Goal: Task Accomplishment & Management: Use online tool/utility

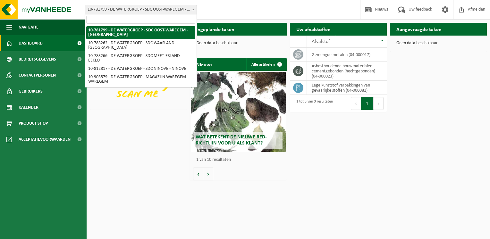
click at [192, 8] on span at bounding box center [193, 9] width 6 height 8
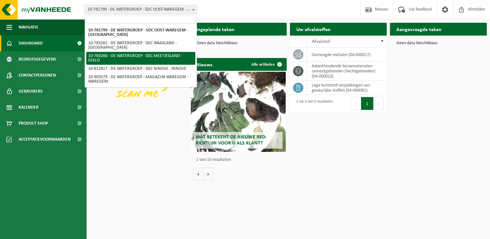
select select "28082"
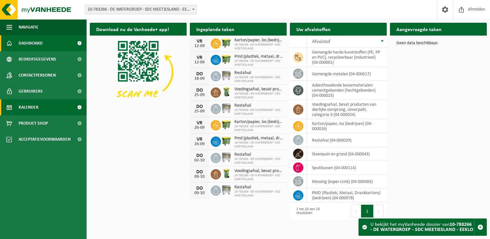
click at [43, 108] on link "Kalender" at bounding box center [43, 107] width 87 height 16
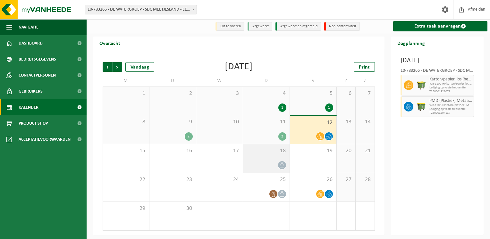
click at [285, 166] on span at bounding box center [282, 165] width 8 height 8
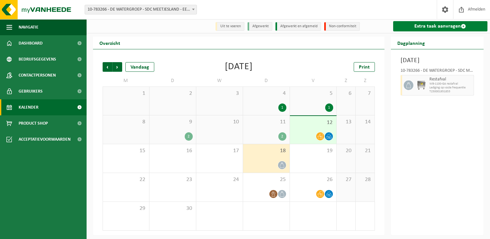
click at [443, 28] on link "Extra taak aanvragen" at bounding box center [440, 26] width 95 height 10
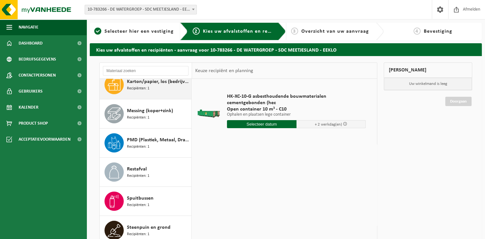
scroll to position [98, 0]
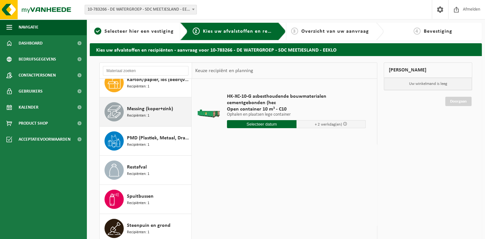
click at [146, 113] on span "Recipiënten: 1" at bounding box center [138, 116] width 22 height 6
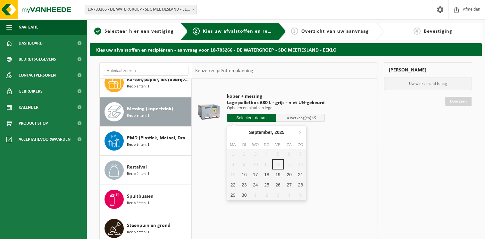
click at [259, 116] on input "text" at bounding box center [251, 118] width 49 height 8
click at [243, 177] on div "16" at bounding box center [243, 175] width 11 height 10
type input "Van 2025-09-16"
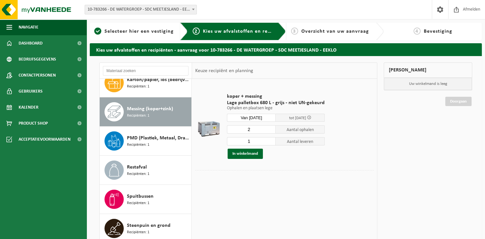
type input "1"
click at [270, 143] on input "1" at bounding box center [251, 141] width 49 height 8
type input "1"
click at [271, 130] on input "1" at bounding box center [251, 129] width 49 height 8
click at [265, 118] on input "Van 2025-09-16" at bounding box center [251, 118] width 49 height 8
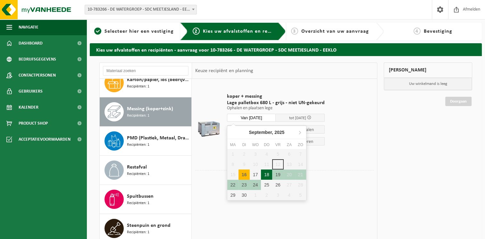
click at [268, 176] on div "18" at bounding box center [266, 175] width 11 height 10
type input "Van 2025-09-18"
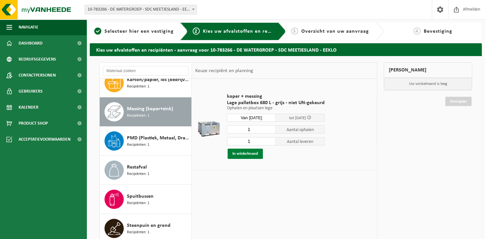
click at [243, 154] on button "In winkelmand" at bounding box center [245, 154] width 35 height 10
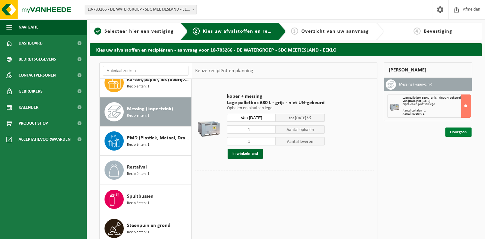
click at [459, 133] on link "Doorgaan" at bounding box center [458, 132] width 26 height 9
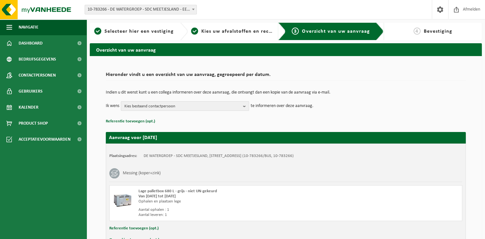
scroll to position [40, 0]
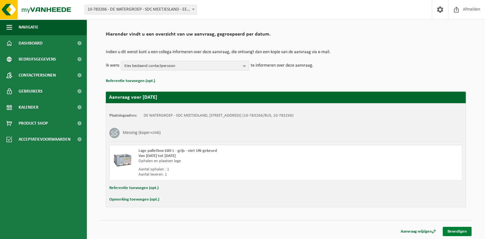
click at [456, 230] on link "Bevestigen" at bounding box center [457, 231] width 29 height 9
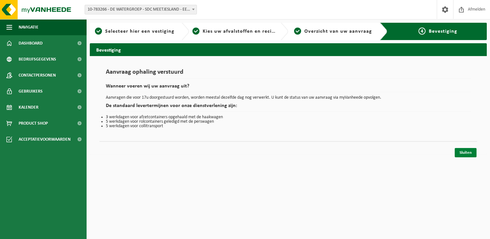
click at [464, 154] on link "Sluiten" at bounding box center [465, 152] width 22 height 9
